Goal: Information Seeking & Learning: Learn about a topic

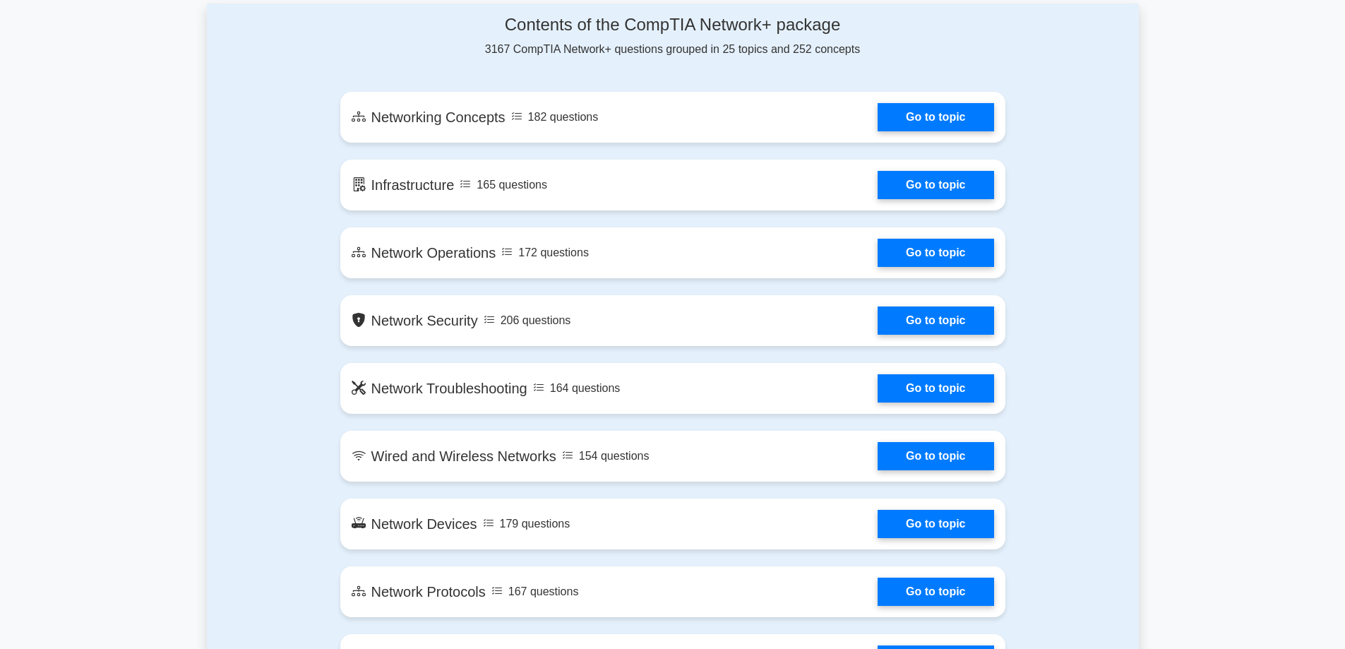
click at [909, 121] on link "Go to topic" at bounding box center [935, 117] width 116 height 28
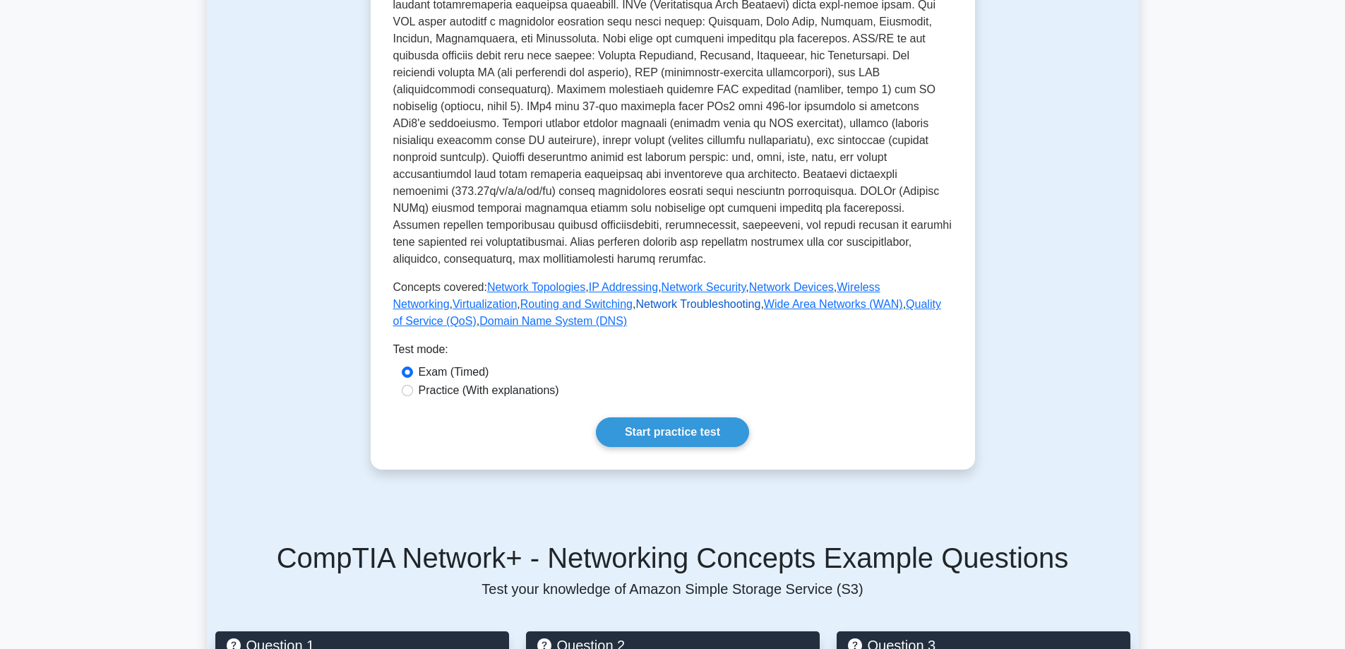
scroll to position [494, 0]
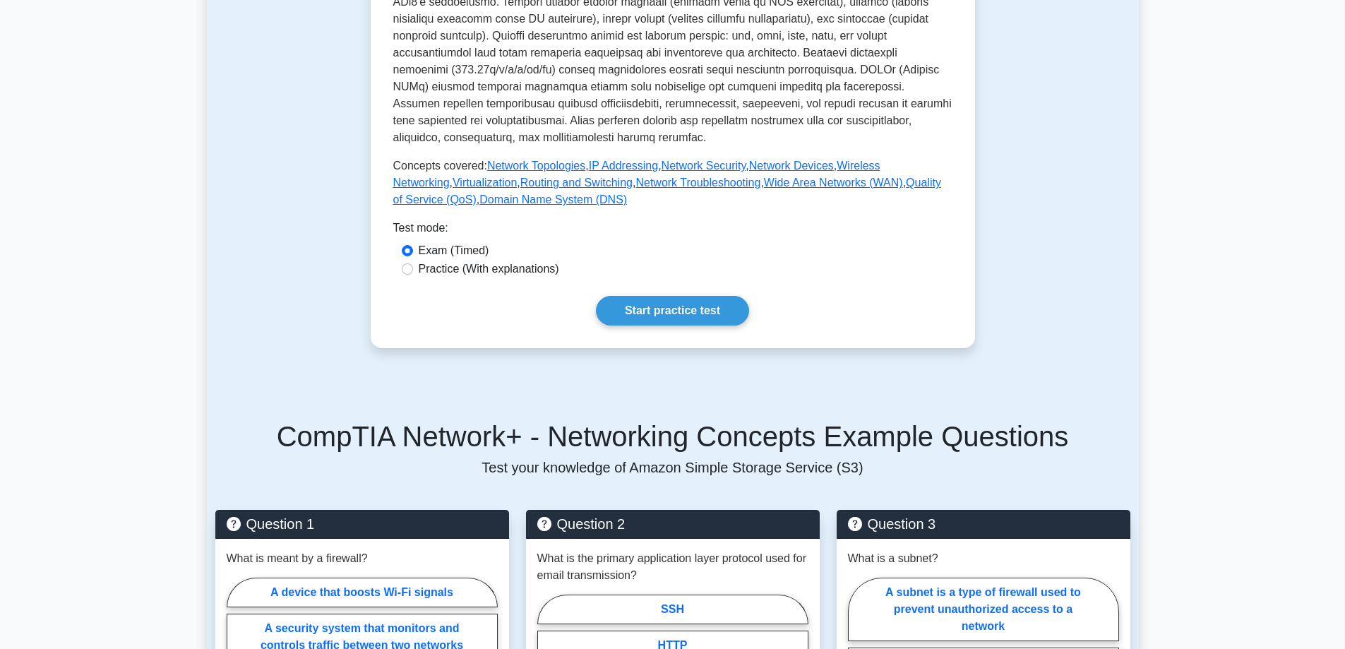
click at [452, 260] on label "Practice (With explanations)" at bounding box center [489, 268] width 140 height 17
click at [413, 263] on input "Practice (With explanations)" at bounding box center [407, 268] width 11 height 11
radio input "true"
click at [455, 242] on label "Exam (Timed)" at bounding box center [454, 250] width 71 height 17
click at [413, 245] on input "Exam (Timed)" at bounding box center [407, 250] width 11 height 11
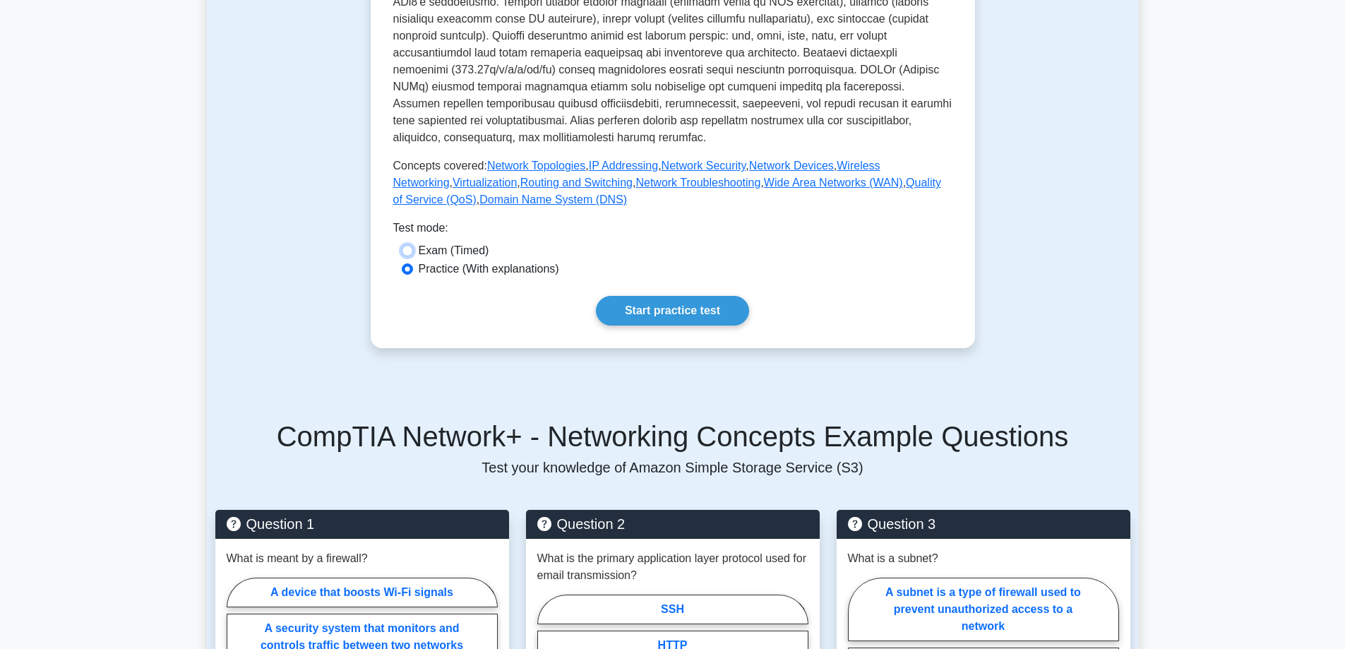
radio input "true"
click at [687, 299] on link "Start practice test" at bounding box center [672, 311] width 153 height 30
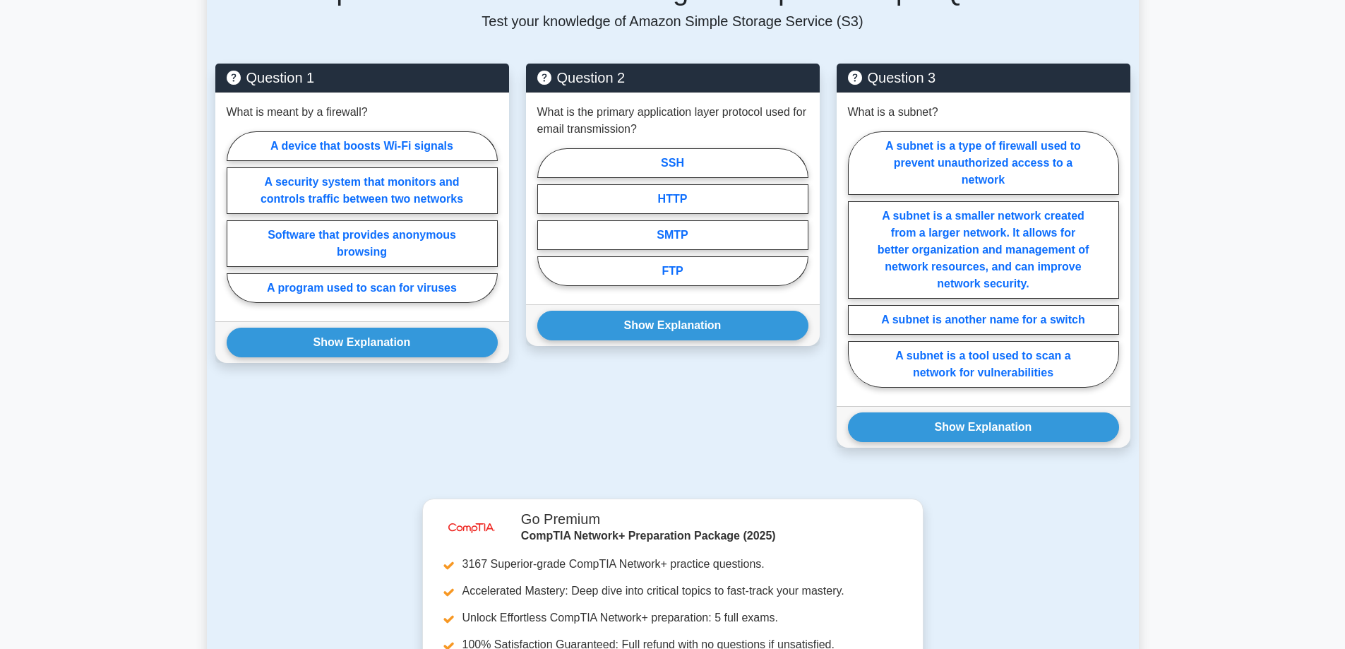
scroll to position [918, 0]
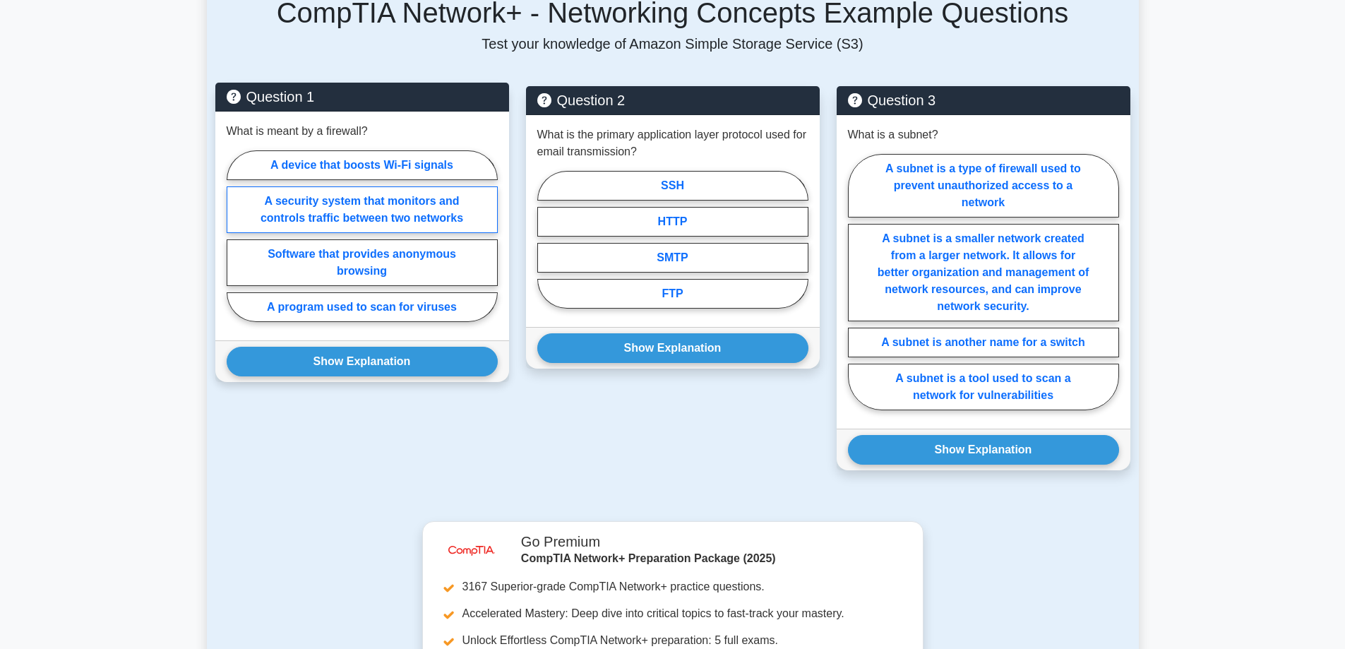
click at [315, 193] on label "A security system that monitors and controls traffic between two networks" at bounding box center [362, 209] width 271 height 47
click at [236, 236] on input "A security system that monitors and controls traffic between two networks" at bounding box center [231, 240] width 9 height 9
radio input "true"
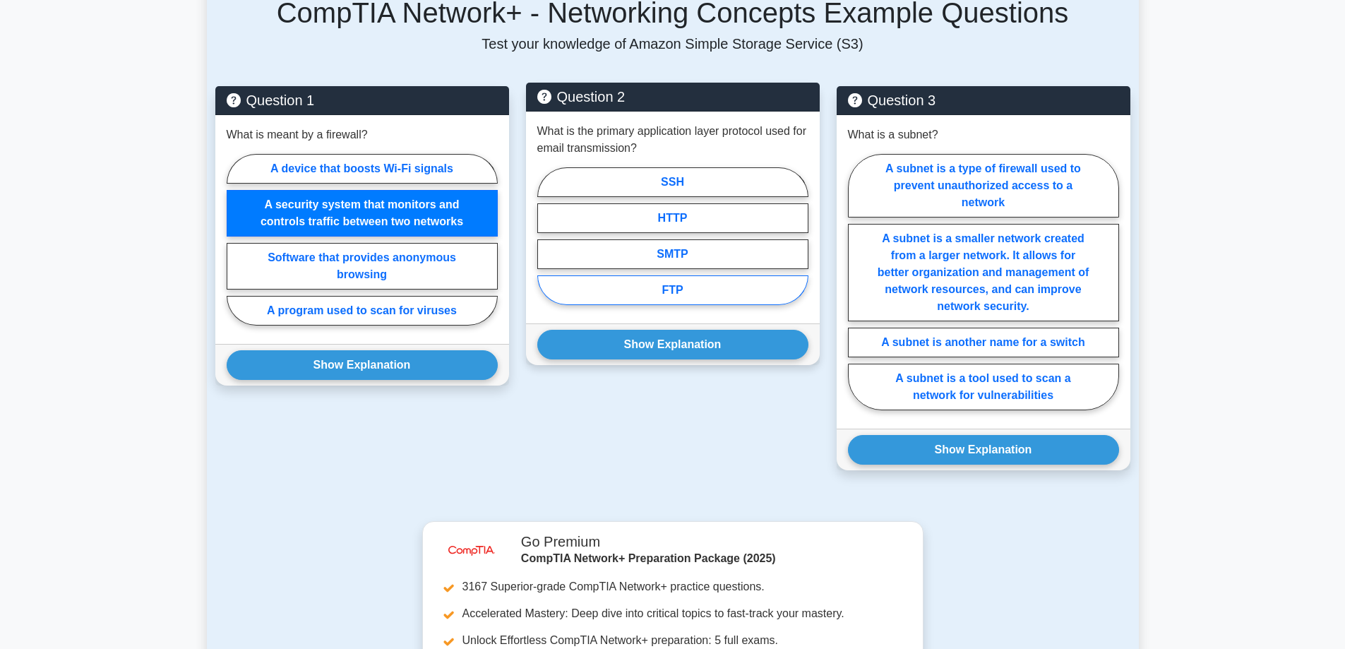
click at [675, 276] on label "FTP" at bounding box center [672, 290] width 271 height 30
click at [546, 245] on input "FTP" at bounding box center [541, 240] width 9 height 9
radio input "true"
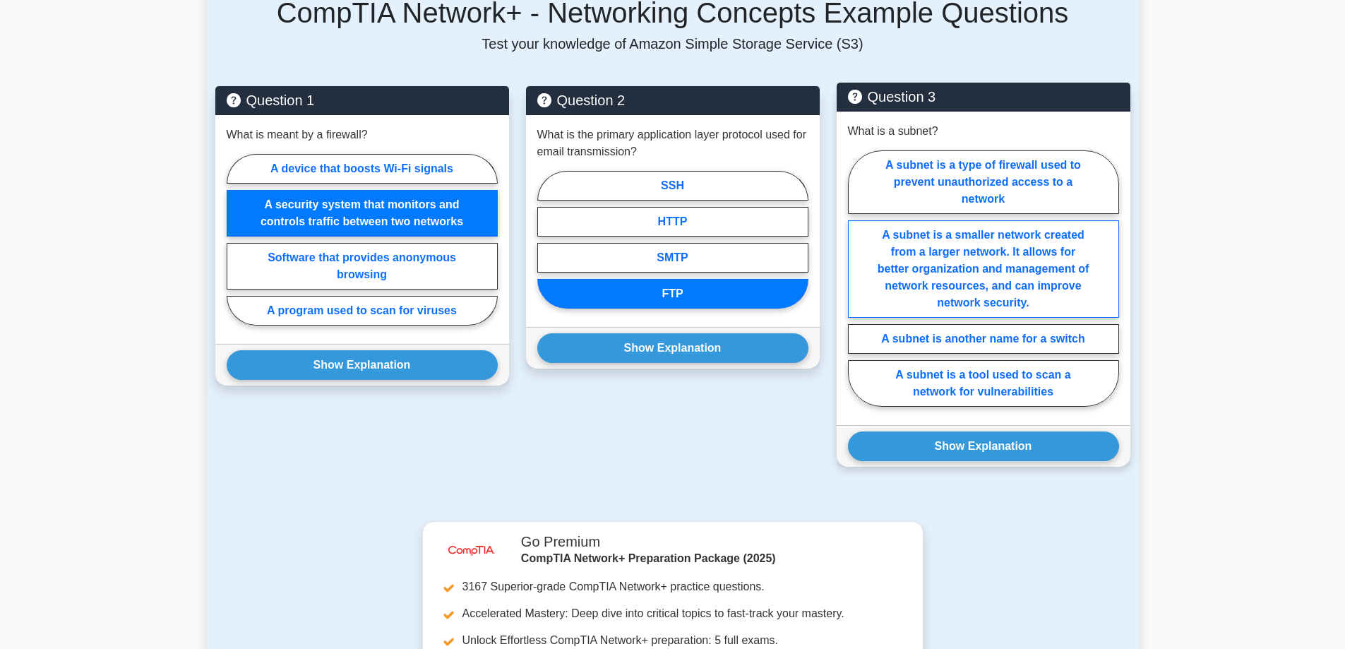
click at [1055, 269] on label "A subnet is a smaller network created from a larger network. It allows for bett…" at bounding box center [983, 268] width 271 height 97
click at [857, 278] on input "A subnet is a smaller network created from a larger network. It allows for bett…" at bounding box center [852, 282] width 9 height 9
radio input "true"
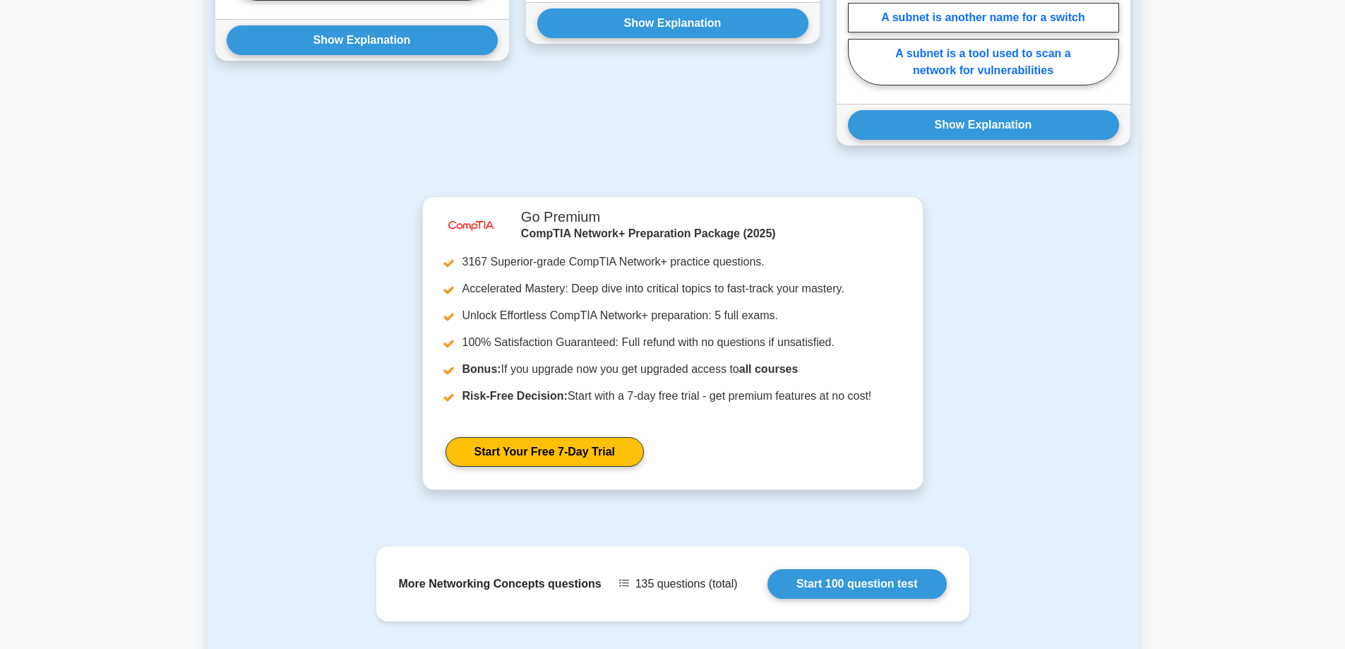
scroll to position [1227, 0]
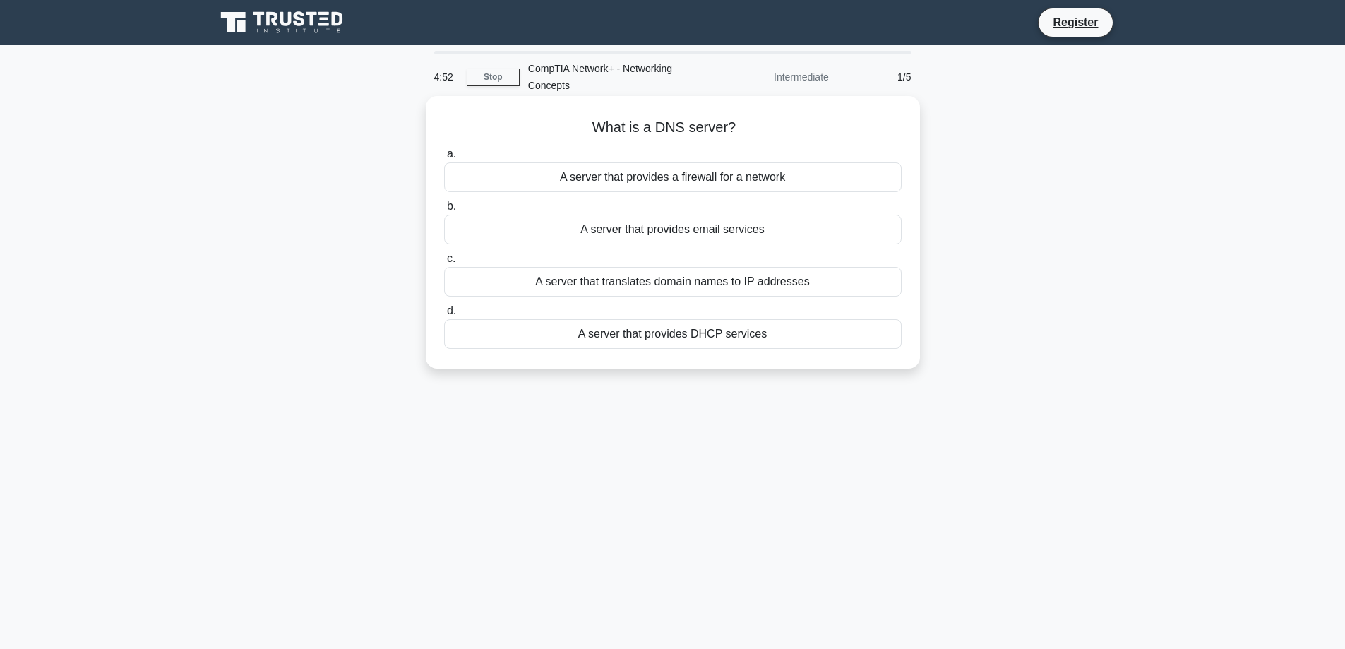
click at [727, 284] on div "A server that translates domain names to IP addresses" at bounding box center [672, 282] width 457 height 30
click at [444, 263] on input "c. A server that translates domain names to IP addresses" at bounding box center [444, 258] width 0 height 9
click at [723, 284] on div "A security protocol for wireless networks" at bounding box center [672, 282] width 457 height 30
click at [444, 263] on input "c. A security protocol for wireless networks" at bounding box center [444, 258] width 0 height 9
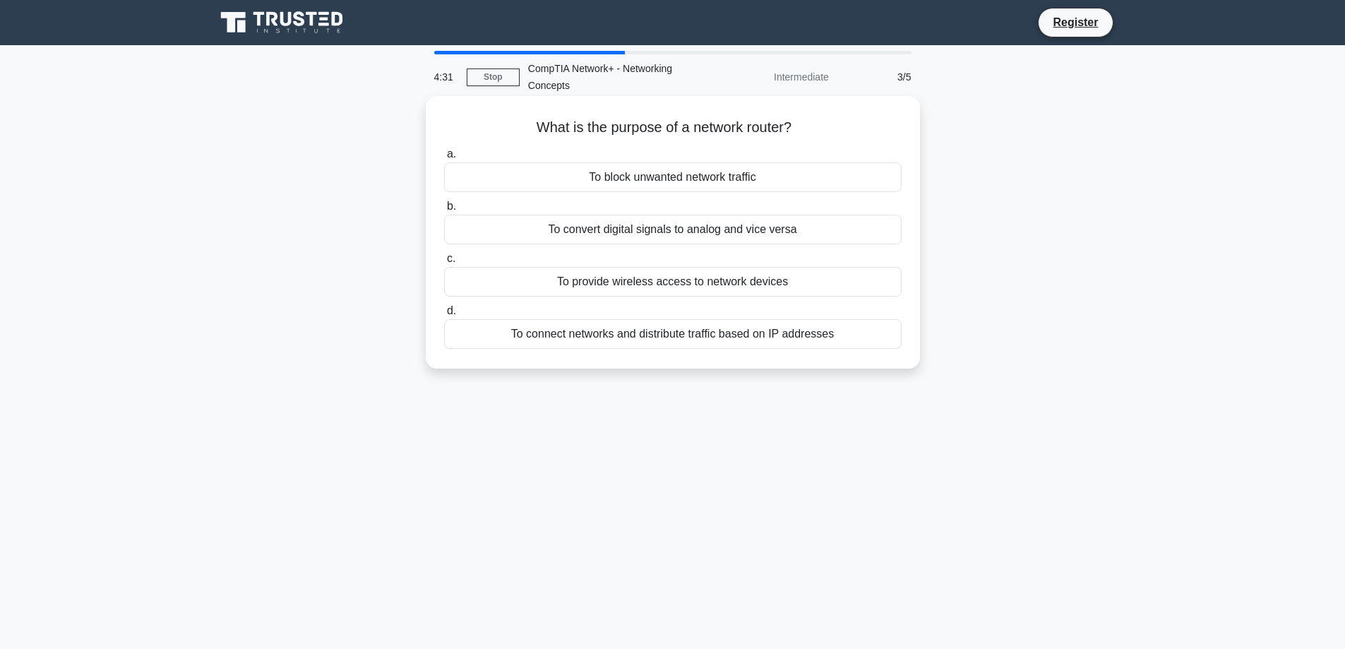
click at [693, 334] on div "To connect networks and distribute traffic based on IP addresses" at bounding box center [672, 334] width 457 height 30
click at [444, 315] on input "d. To connect networks and distribute traffic based on IP addresses" at bounding box center [444, 310] width 0 height 9
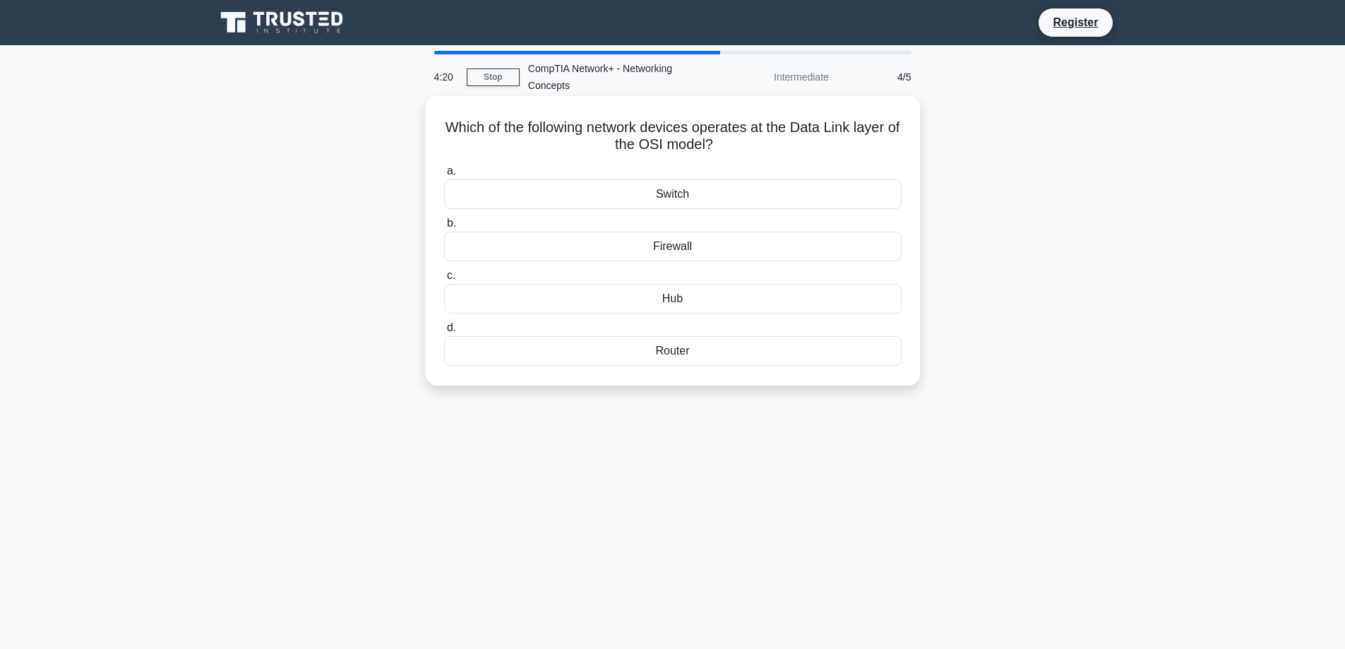
click at [704, 195] on div "Switch" at bounding box center [672, 194] width 457 height 30
click at [444, 176] on input "a. Switch" at bounding box center [444, 171] width 0 height 9
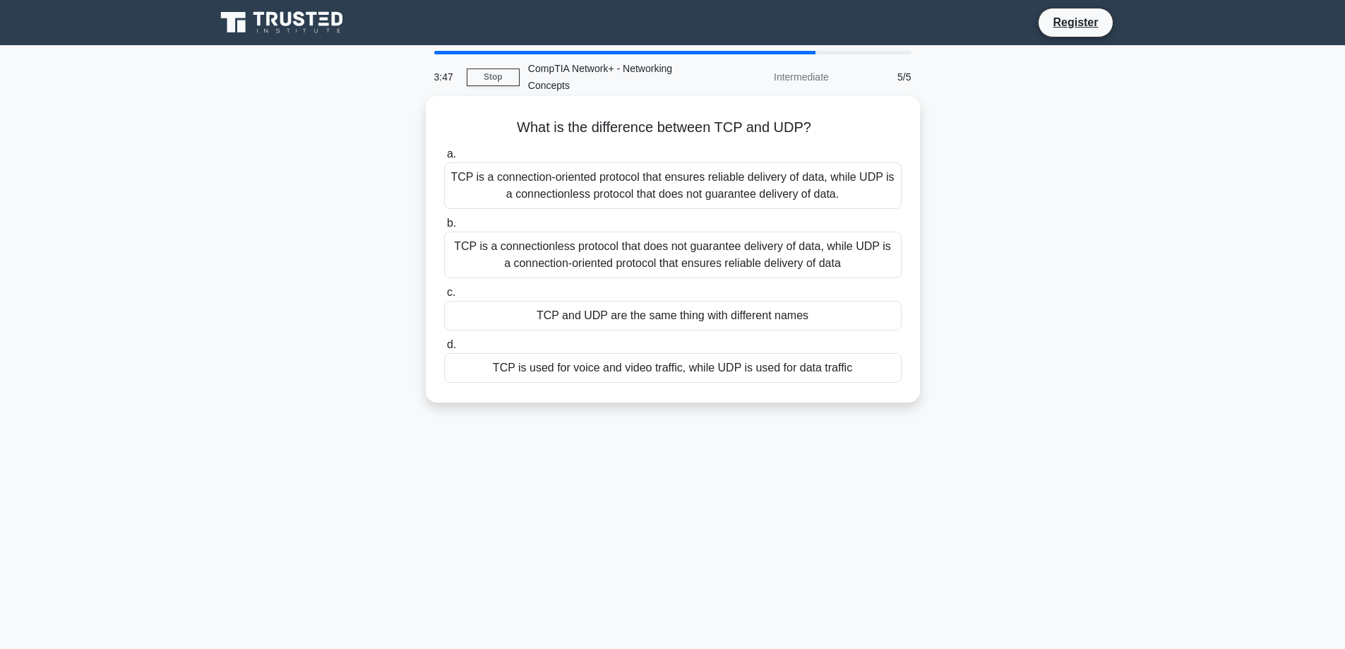
click at [687, 187] on div "TCP is a connection-oriented protocol that ensures reliable delivery of data, w…" at bounding box center [672, 185] width 457 height 47
click at [444, 159] on input "a. TCP is a connection-oriented protocol that ensures reliable delivery of data…" at bounding box center [444, 154] width 0 height 9
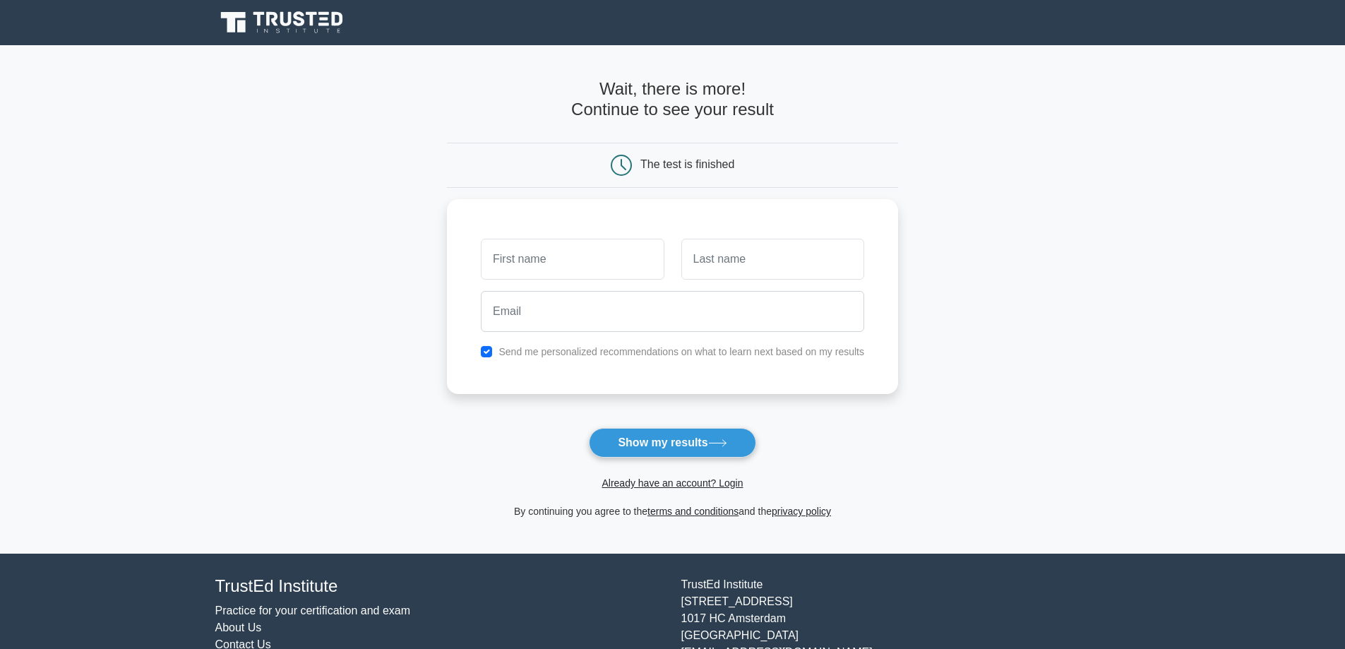
drag, startPoint x: 655, startPoint y: 437, endPoint x: 660, endPoint y: 402, distance: 35.6
click at [660, 402] on form "Wait, there is more! Continue to see your result The test is finished and the" at bounding box center [672, 299] width 451 height 440
click at [620, 350] on label "Send me personalized recommendations on what to learn next based on my results" at bounding box center [681, 347] width 366 height 11
click at [493, 341] on div "Send me personalized recommendations on what to learn next based on my results" at bounding box center [672, 347] width 400 height 17
click at [485, 346] on input "checkbox" at bounding box center [486, 347] width 11 height 11
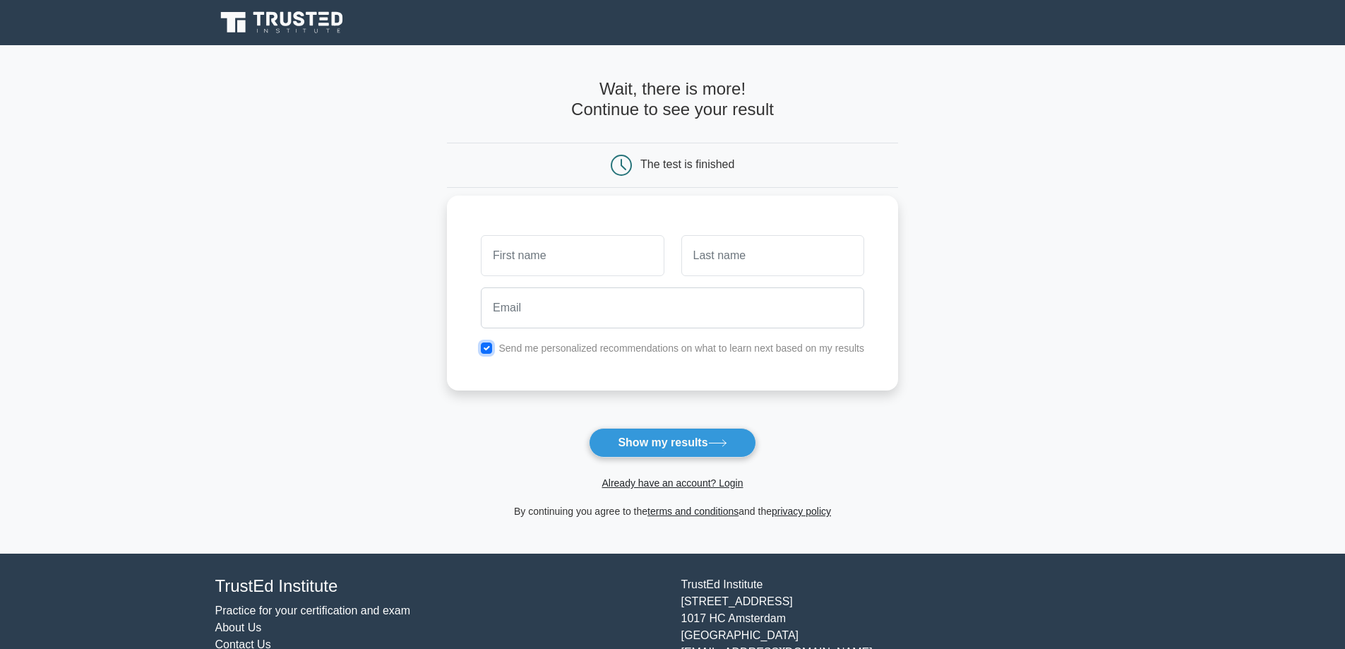
checkbox input "false"
click at [688, 441] on button "Show my results" at bounding box center [672, 443] width 167 height 30
click at [623, 255] on input "text" at bounding box center [572, 255] width 183 height 41
type input "sharjan"
type input "gatchalian"
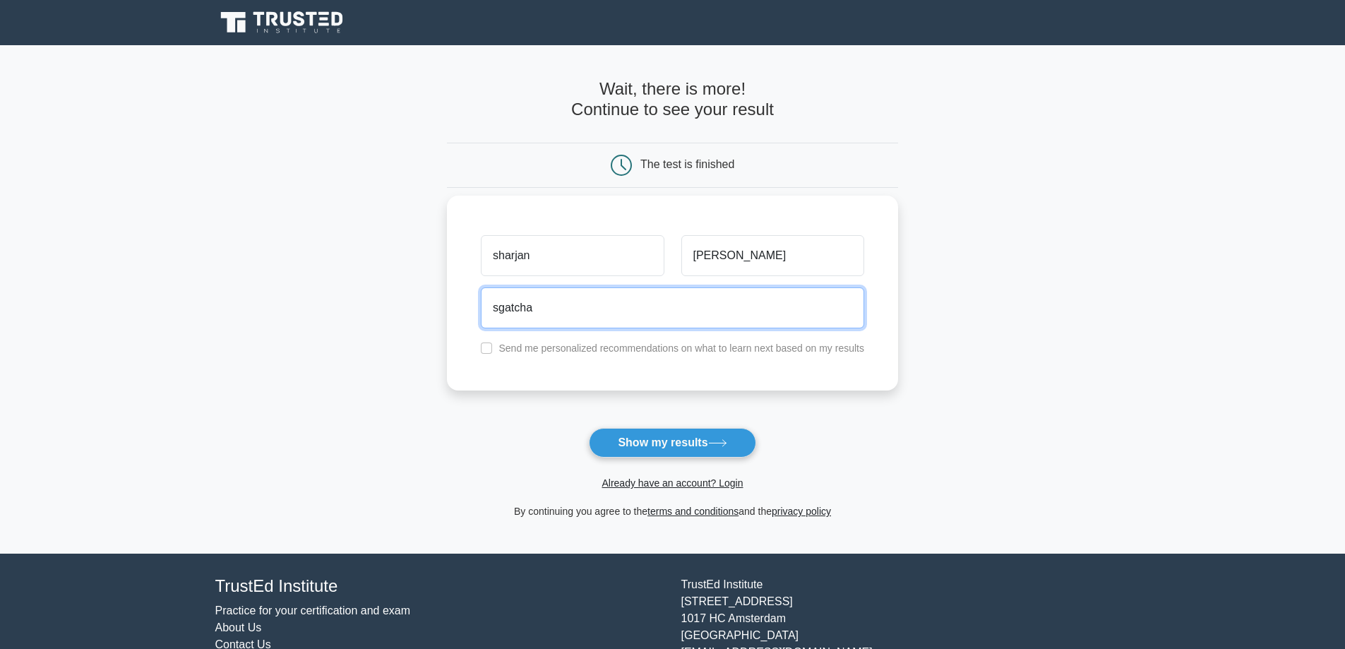
type input "sgatchalian@southville.edu.ph"
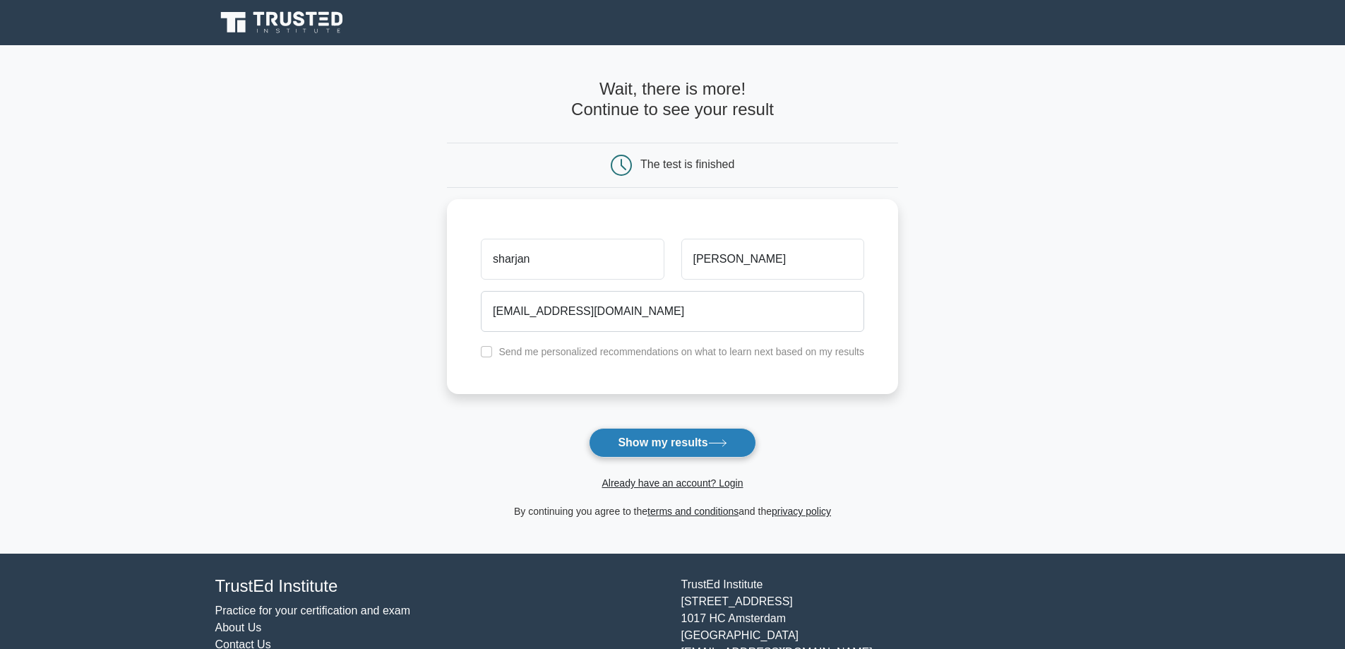
click at [671, 449] on button "Show my results" at bounding box center [672, 443] width 167 height 30
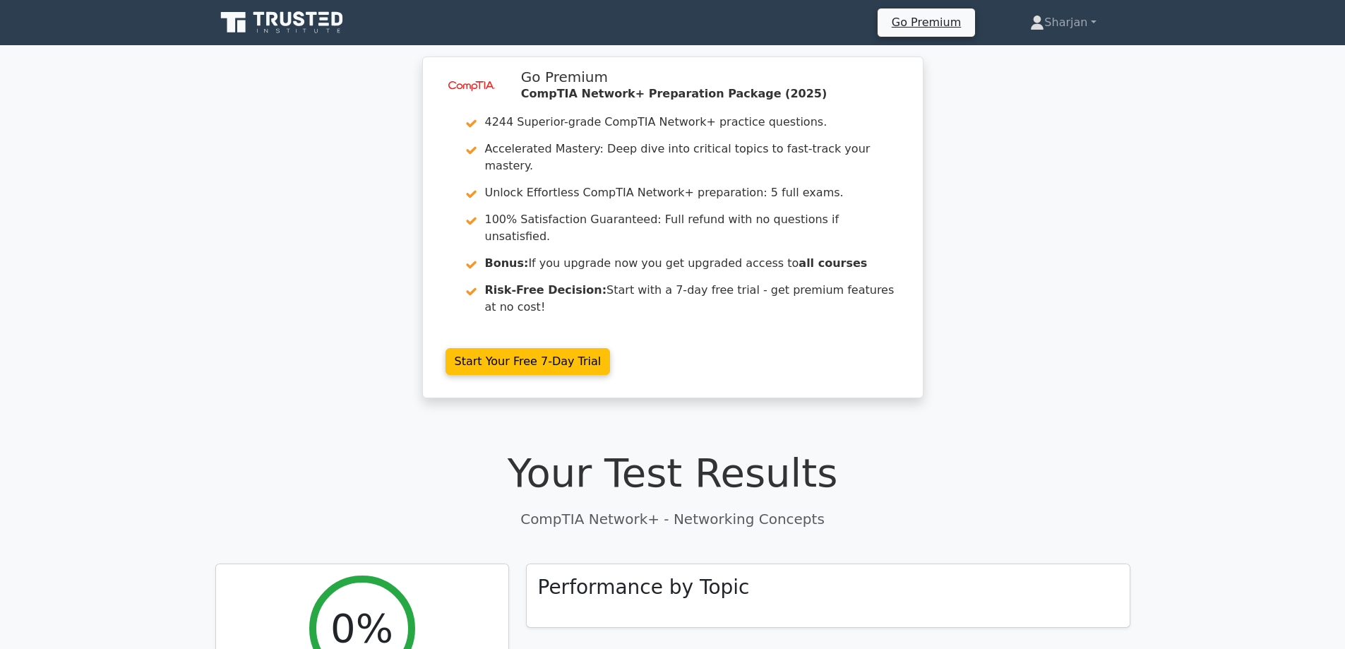
click at [622, 449] on h1 "Your Test Results" at bounding box center [672, 472] width 915 height 47
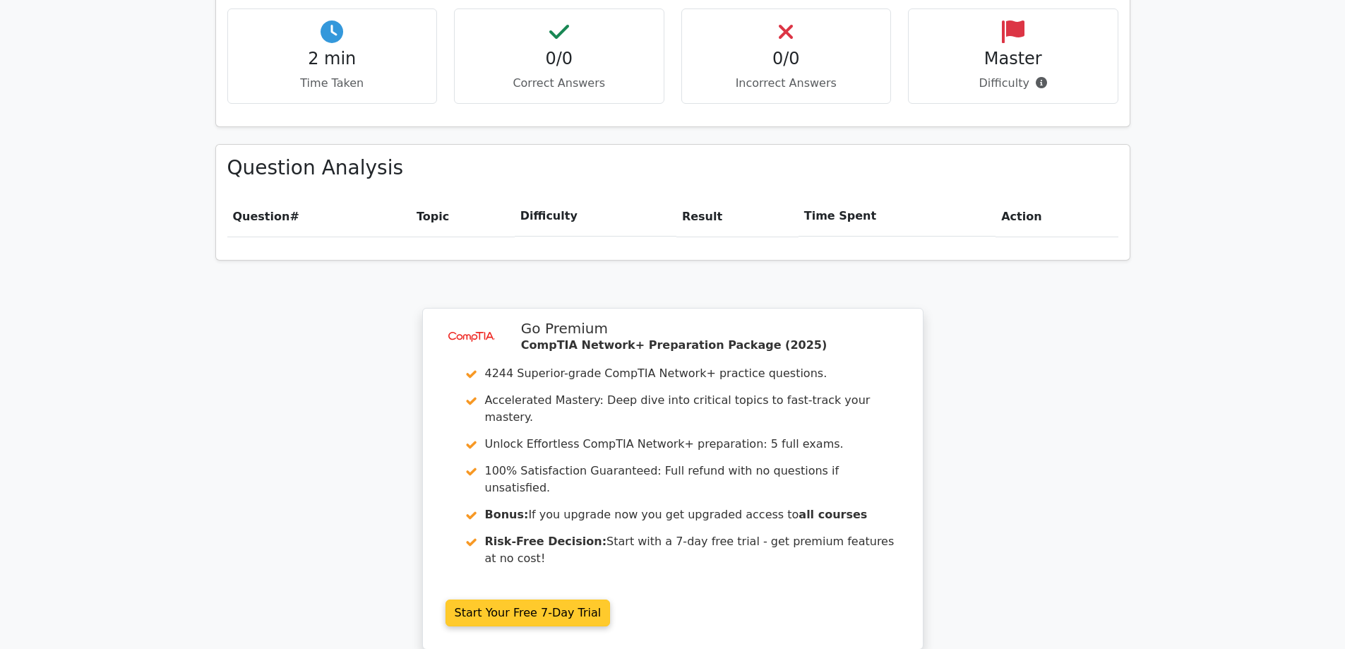
scroll to position [635, 0]
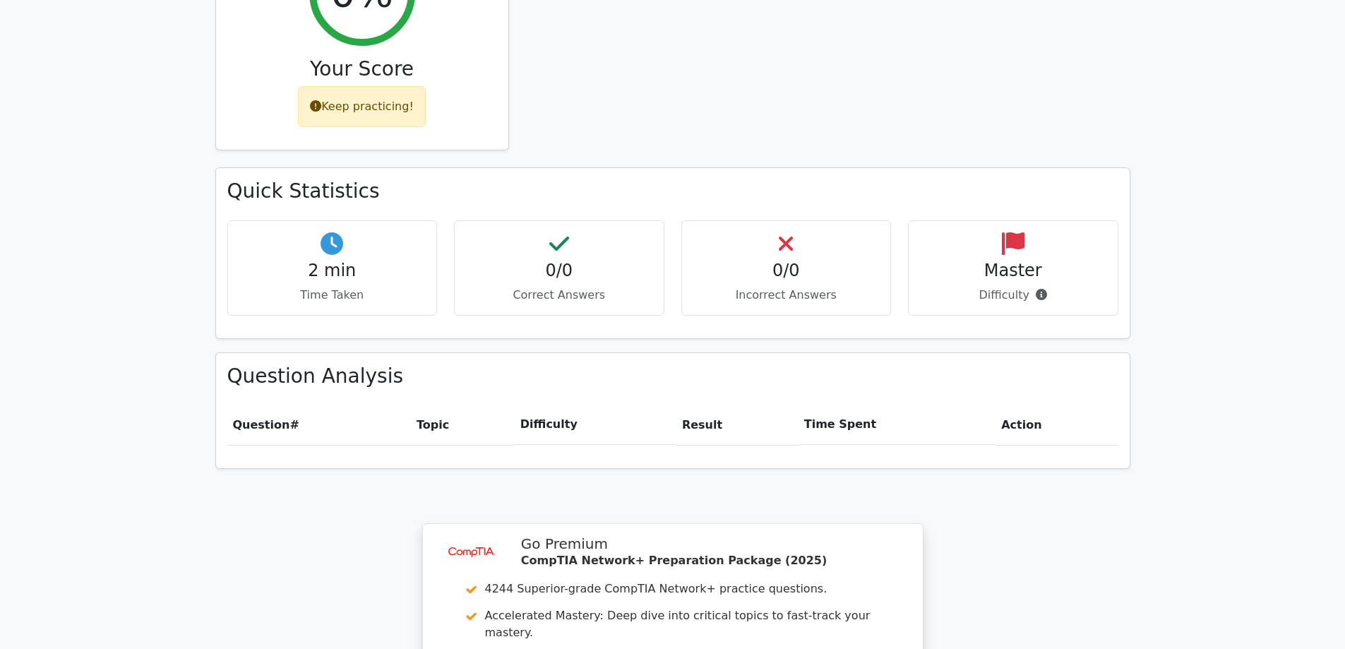
click at [701, 404] on th "Result" at bounding box center [737, 424] width 122 height 40
click at [702, 404] on th "Result" at bounding box center [737, 424] width 122 height 40
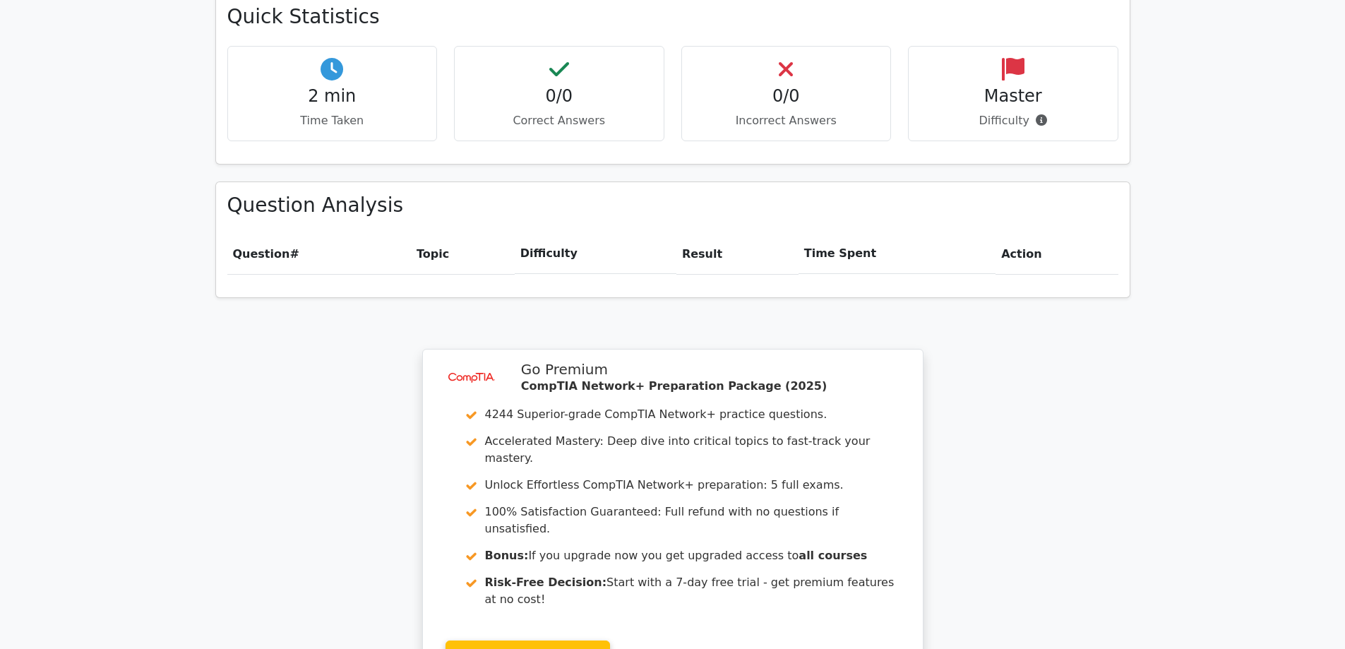
scroll to position [605, 0]
